Goal: Information Seeking & Learning: Learn about a topic

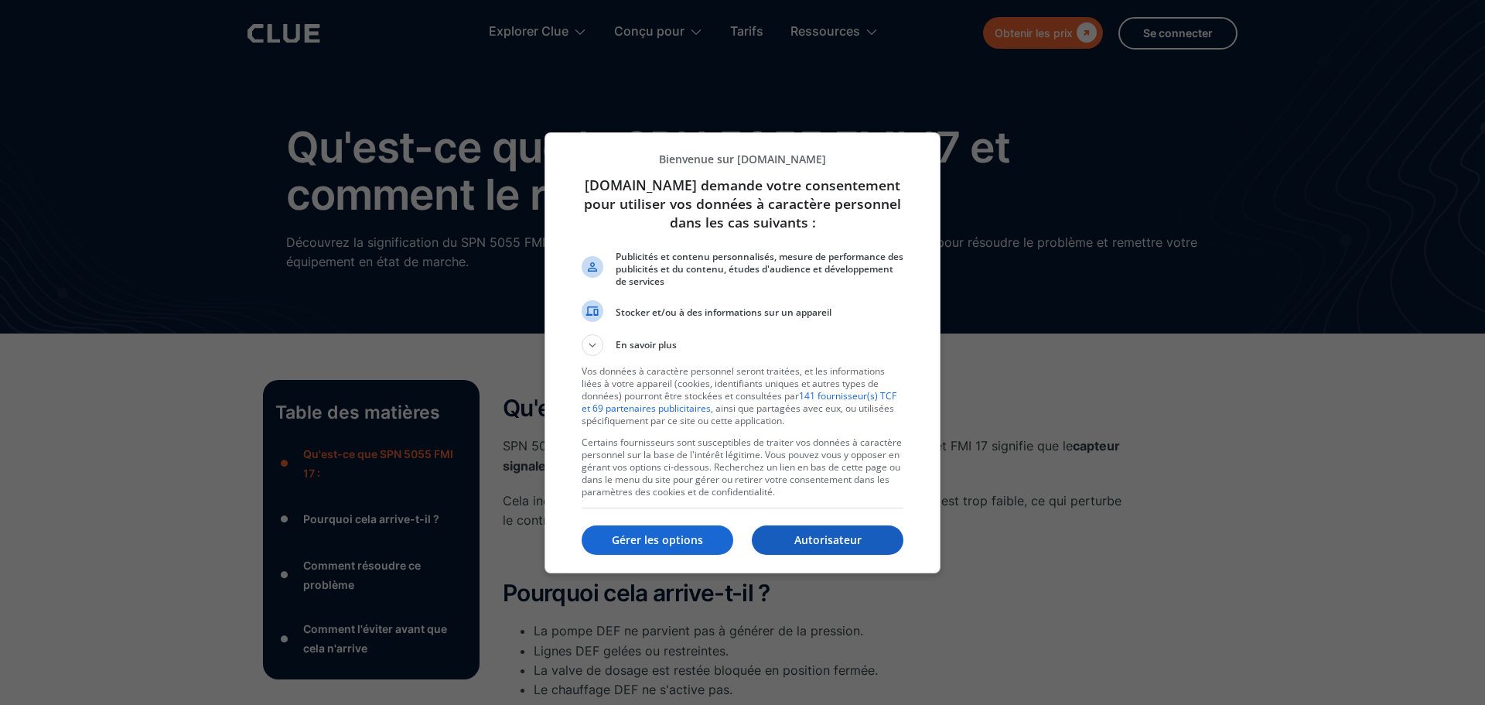
click at [854, 534] on font "Autorisateur" at bounding box center [827, 539] width 67 height 15
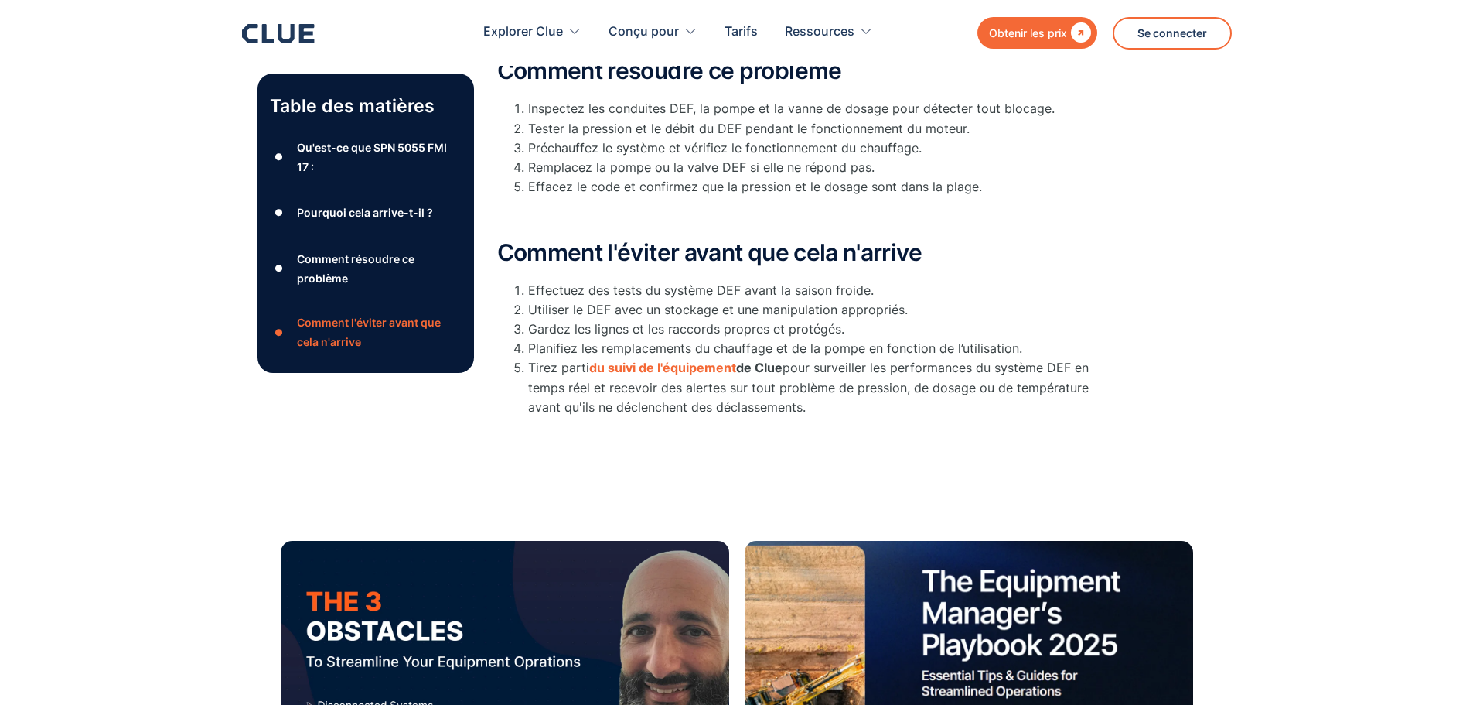
scroll to position [387, 0]
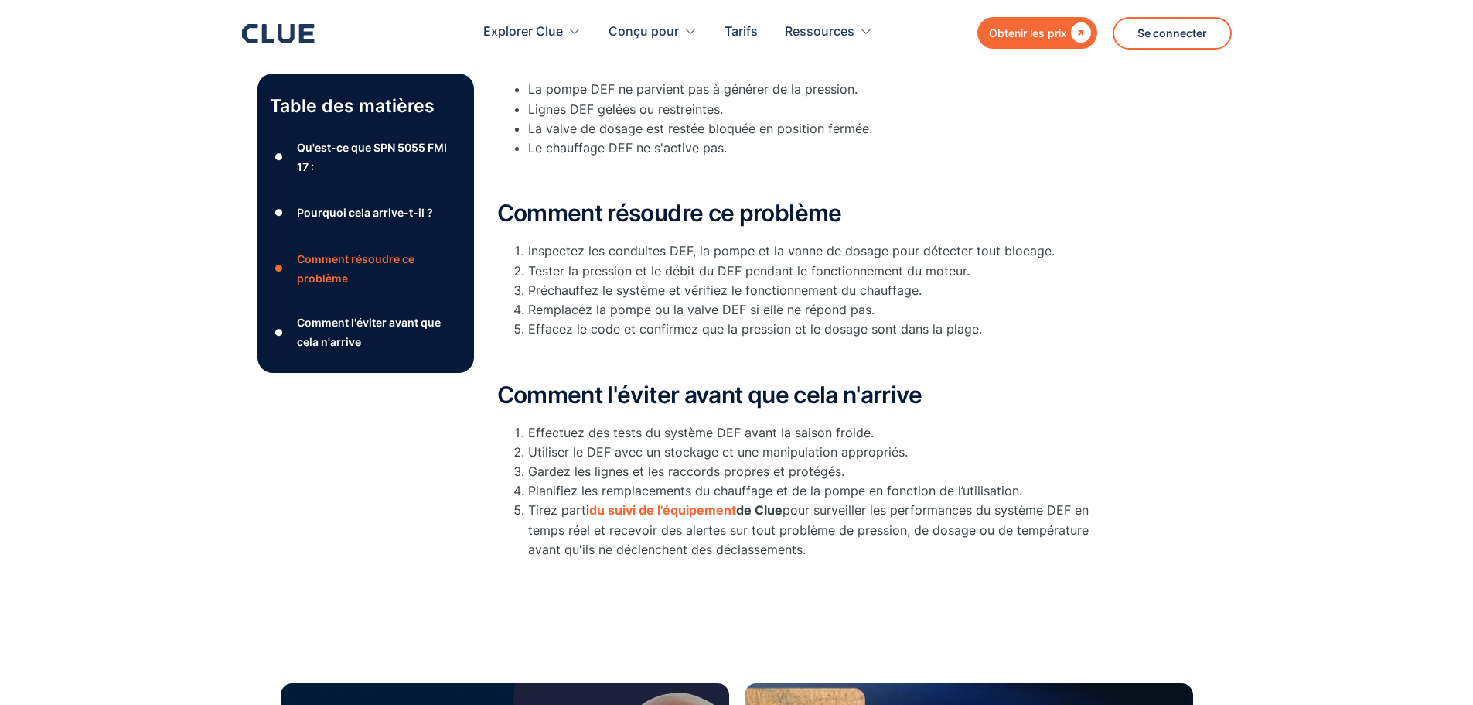
scroll to position [387, 0]
